Goal: Task Accomplishment & Management: Manage account settings

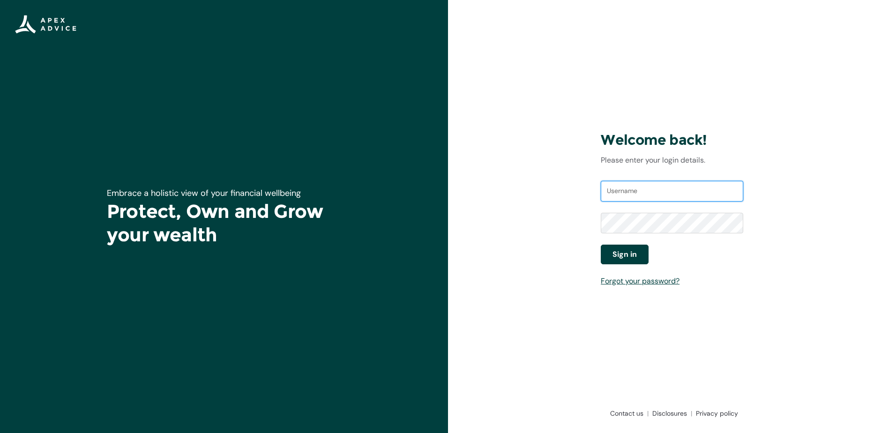
type input "[EMAIL_ADDRESS][DOMAIN_NAME]"
click at [627, 258] on span "Sign in" at bounding box center [624, 254] width 24 height 11
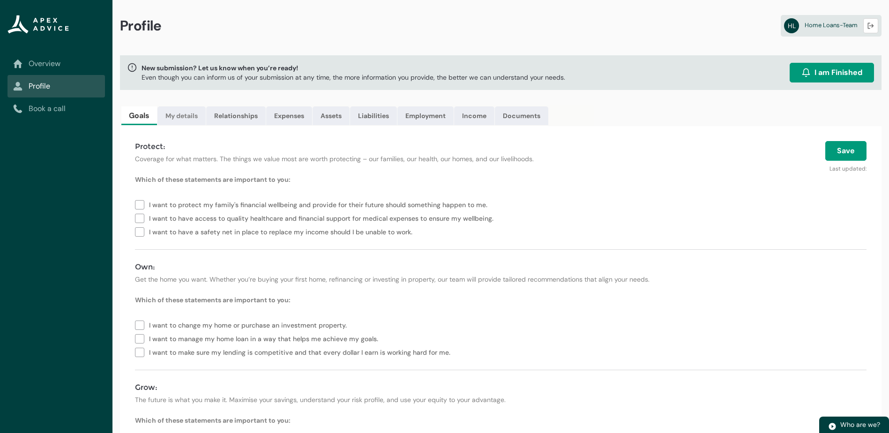
click at [193, 111] on link "My details" at bounding box center [181, 115] width 48 height 19
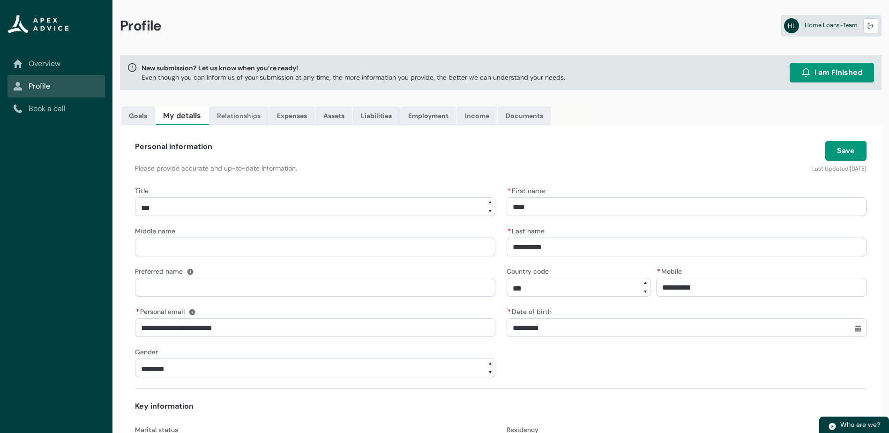
click at [249, 117] on link "Relationships" at bounding box center [239, 115] width 60 height 19
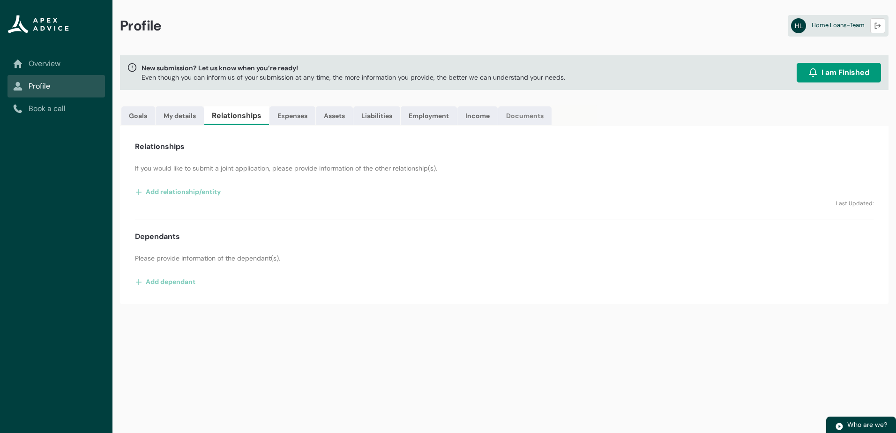
click at [528, 117] on link "Documents" at bounding box center [524, 115] width 53 height 19
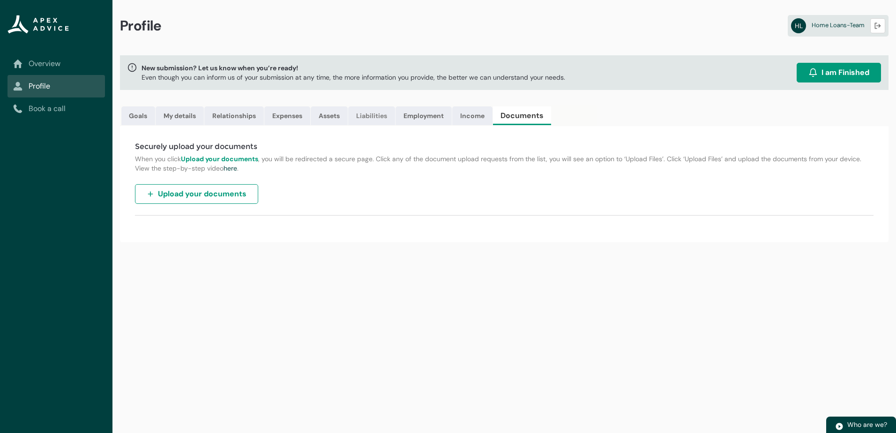
click at [374, 119] on link "Liabilities" at bounding box center [371, 115] width 47 height 19
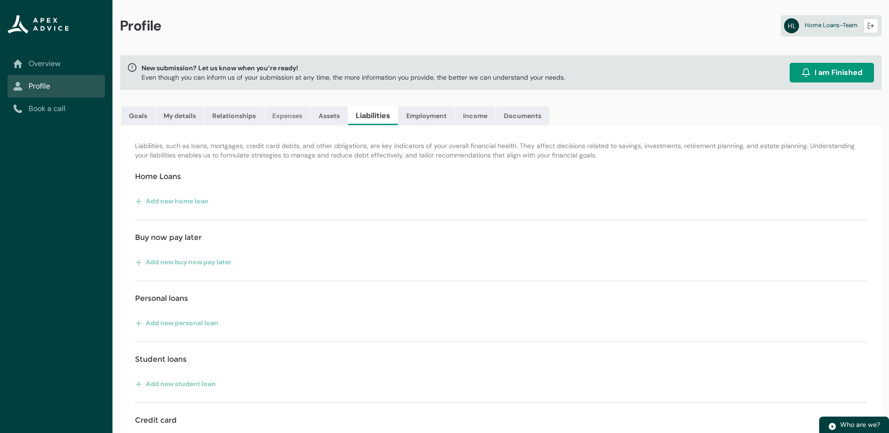
click at [277, 115] on link "Expenses" at bounding box center [287, 115] width 46 height 19
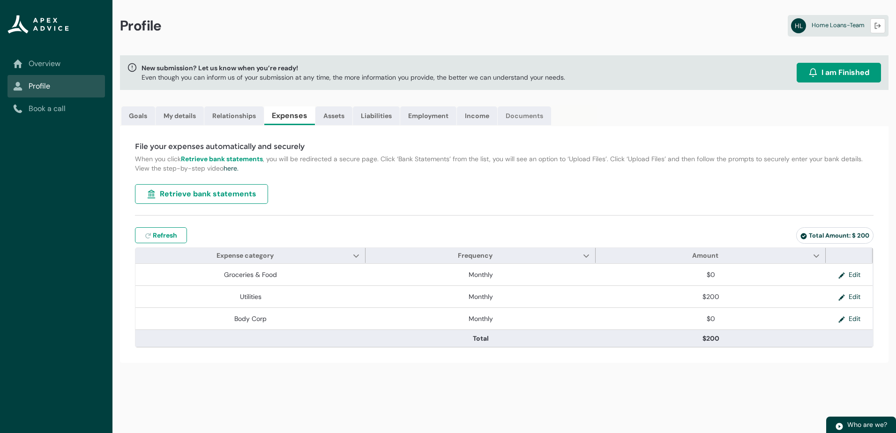
click at [523, 115] on link "Documents" at bounding box center [524, 115] width 53 height 19
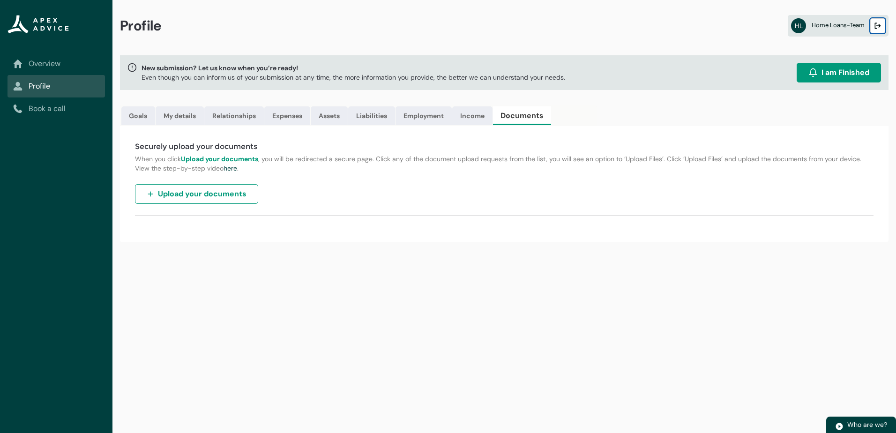
click at [880, 26] on lightning-primitive-icon "button" at bounding box center [877, 25] width 7 height 7
